Goal: Contribute content: Add original content to the website for others to see

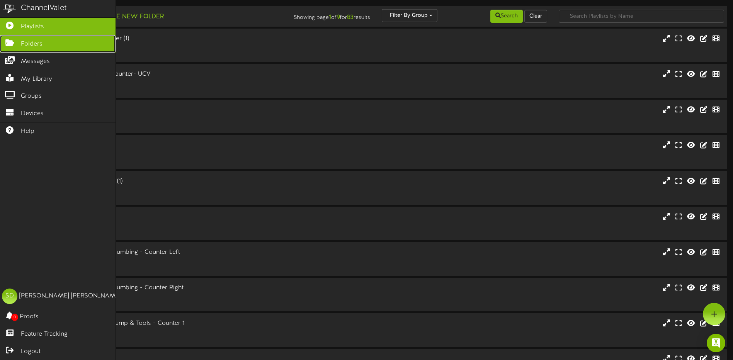
click at [36, 44] on span "Folders" at bounding box center [32, 44] width 22 height 9
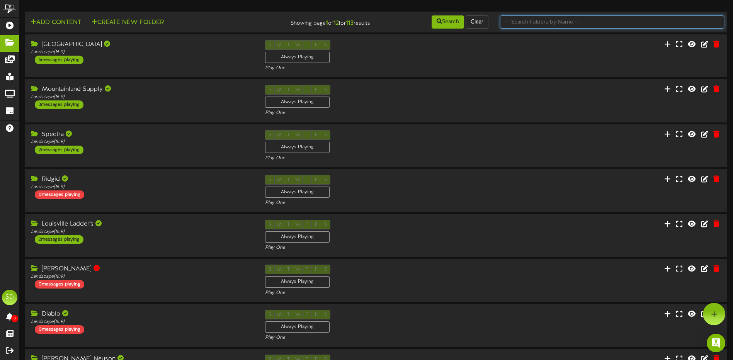
click at [549, 23] on input "text" at bounding box center [612, 21] width 224 height 13
type input "wichita"
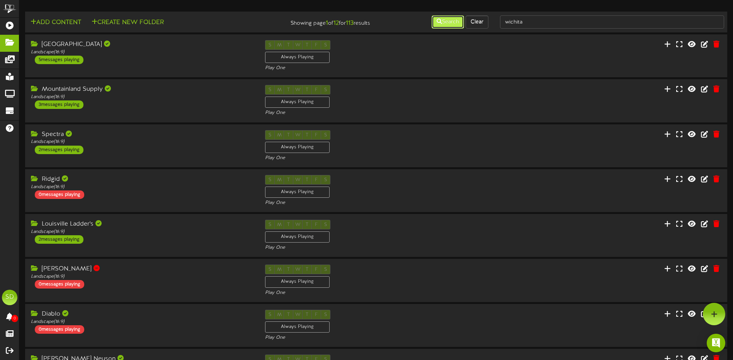
click at [447, 24] on button "Search" at bounding box center [447, 21] width 32 height 13
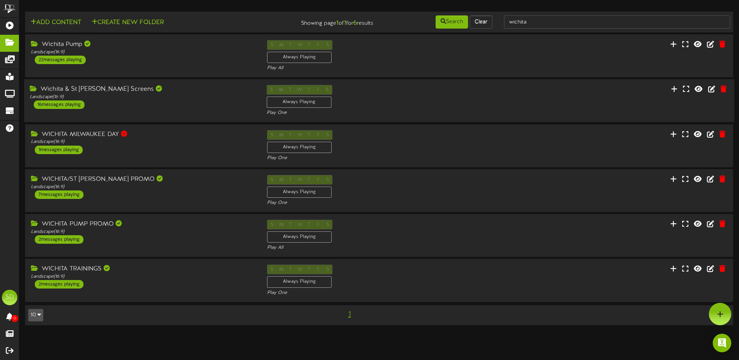
click at [198, 100] on div "Wichita & St [PERSON_NAME] Screens Landscape ( 16:9 ) 16 messages playing" at bounding box center [142, 97] width 236 height 24
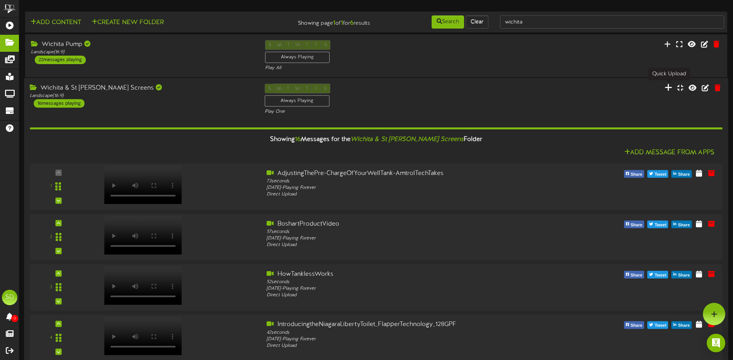
click at [669, 90] on icon at bounding box center [668, 87] width 8 height 8
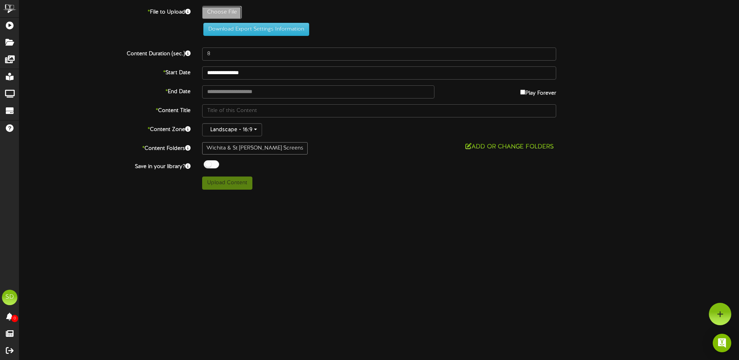
type input "**********"
type input "REVELSCREEN-TEMPLATE"
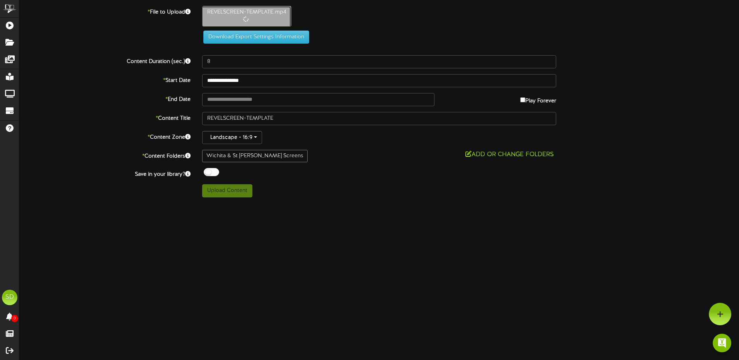
type input "5"
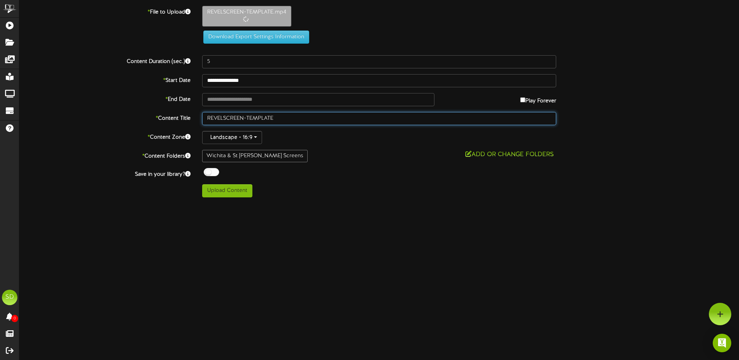
click at [280, 117] on input "REVELSCREEN-TEMPLATE" at bounding box center [379, 118] width 354 height 13
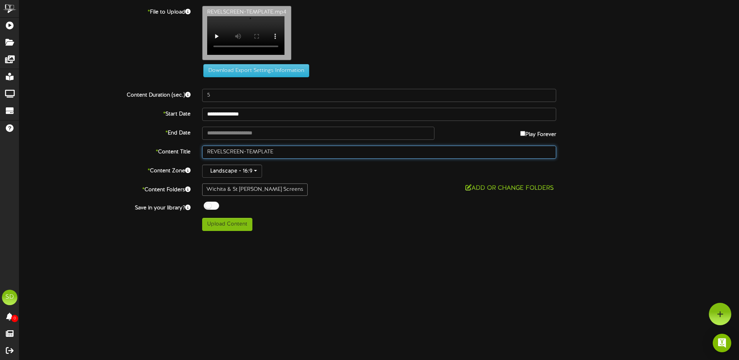
drag, startPoint x: 215, startPoint y: 111, endPoint x: 194, endPoint y: 112, distance: 20.5
click at [194, 112] on div "**********" at bounding box center [378, 118] width 719 height 225
type input "MEGAPRESS"
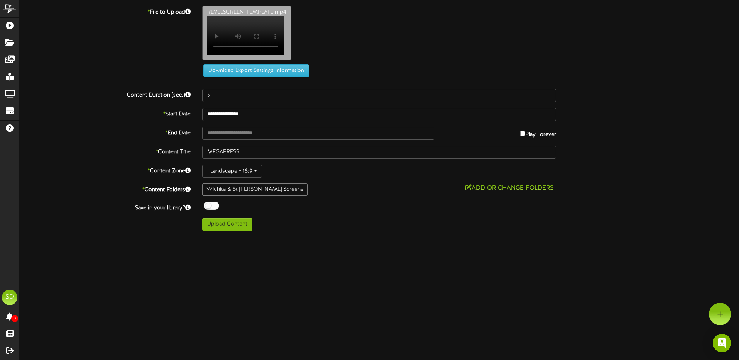
click at [215, 210] on div at bounding box center [211, 206] width 15 height 8
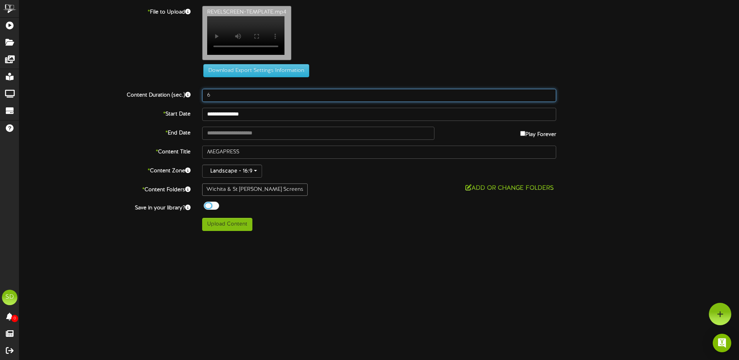
click at [549, 98] on input "6" at bounding box center [379, 95] width 354 height 13
click at [549, 98] on input "7" at bounding box center [379, 95] width 354 height 13
click at [549, 98] on input "8" at bounding box center [379, 95] width 354 height 13
click at [549, 98] on input "9" at bounding box center [379, 95] width 354 height 13
type input "10"
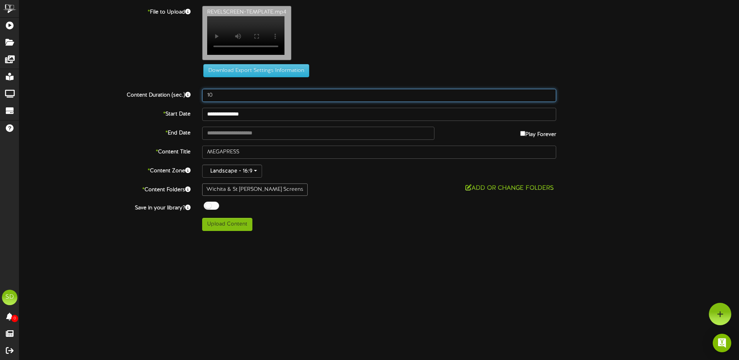
click at [549, 98] on input "10" at bounding box center [379, 95] width 354 height 13
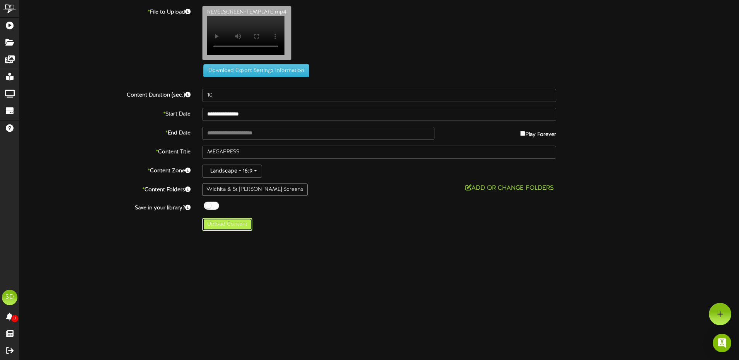
click at [228, 231] on button "Upload Content" at bounding box center [227, 224] width 50 height 13
type input "**********"
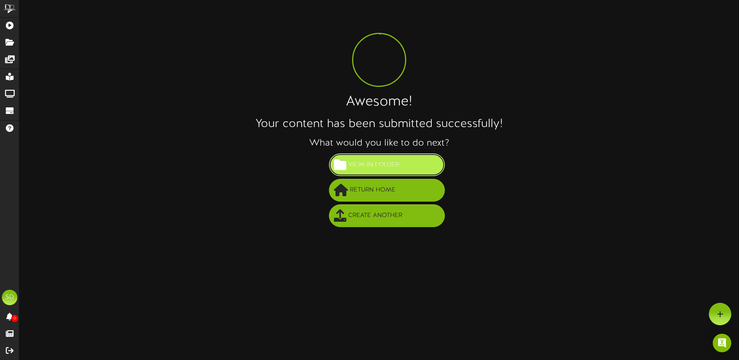
click at [384, 164] on span "View in Folder" at bounding box center [373, 164] width 55 height 13
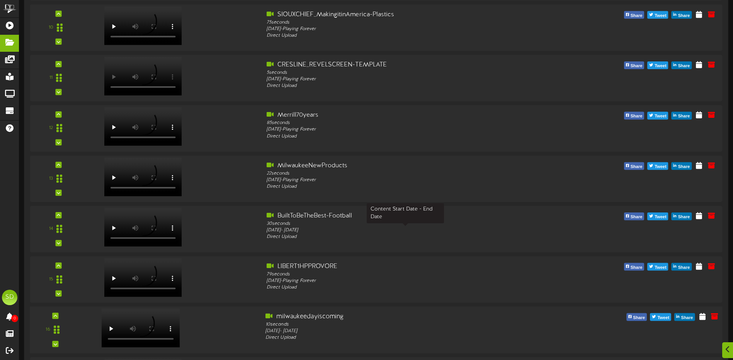
scroll to position [621, 0]
